Goal: Task Accomplishment & Management: Complete application form

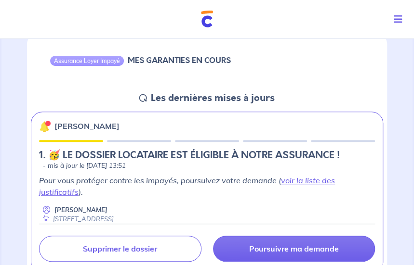
scroll to position [144, 0]
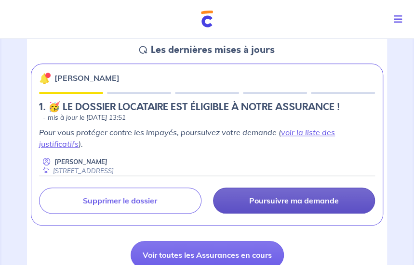
click at [266, 197] on p "Poursuivre ma demande" at bounding box center [294, 201] width 90 height 10
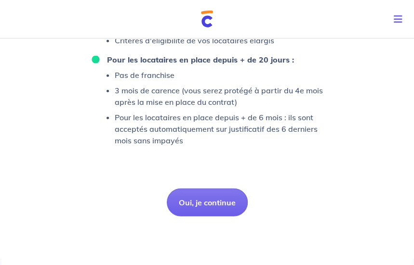
scroll to position [741, 0]
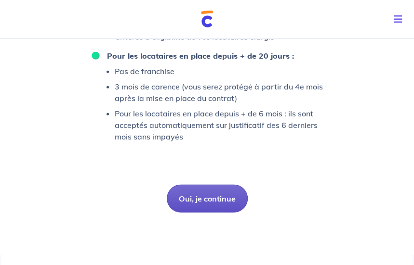
click at [210, 201] on button "Oui, je continue" at bounding box center [207, 199] width 81 height 28
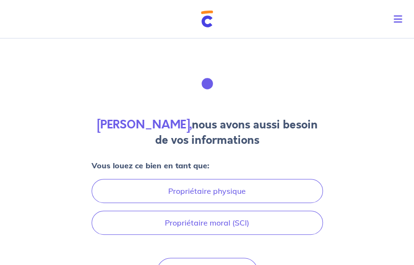
scroll to position [48, 0]
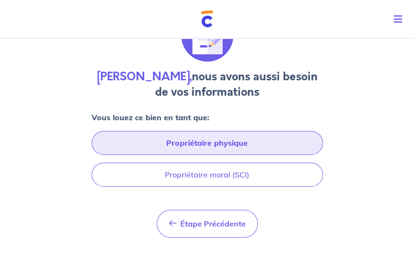
click at [195, 140] on button "Propriétaire physique" at bounding box center [206, 143] width 231 height 24
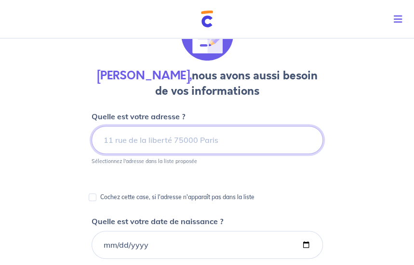
scroll to position [0, 0]
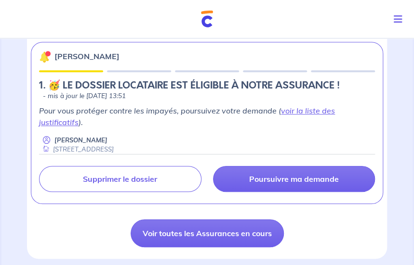
scroll to position [144, 0]
